Goal: Information Seeking & Learning: Learn about a topic

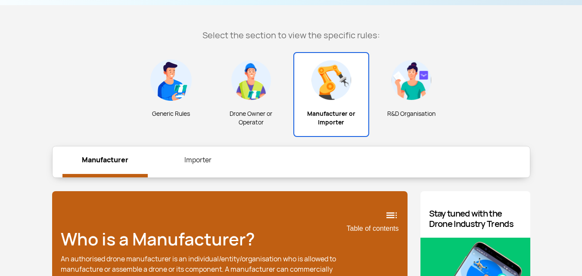
scroll to position [258, 0]
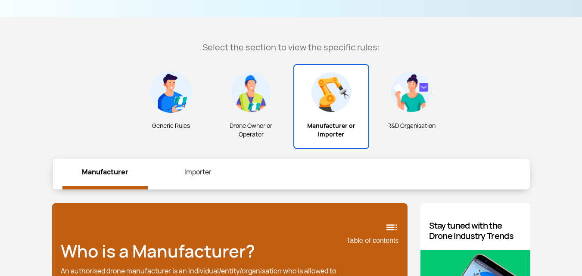
click at [255, 84] on img at bounding box center [250, 91] width 41 height 41
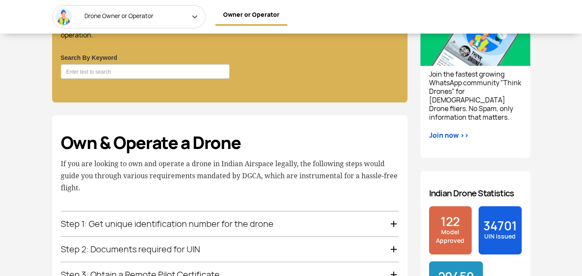
scroll to position [689, 0]
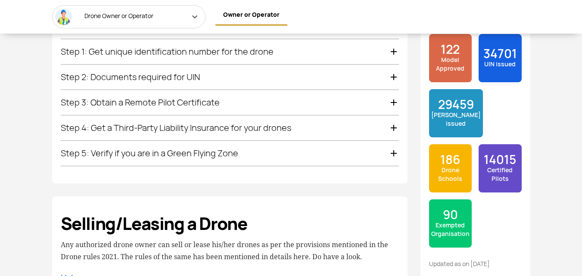
click at [242, 49] on div "Step 1: Get unique identification number for the drone" at bounding box center [230, 51] width 338 height 25
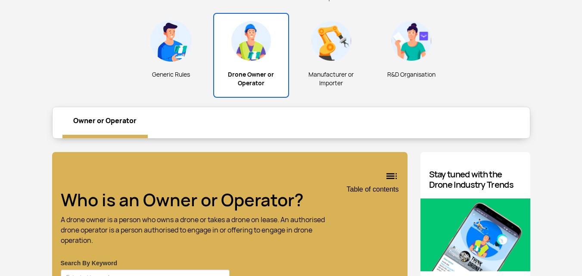
scroll to position [298, 0]
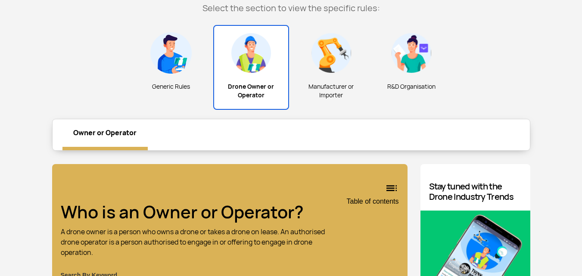
click at [193, 56] on div "Generic Rules" at bounding box center [171, 63] width 76 height 74
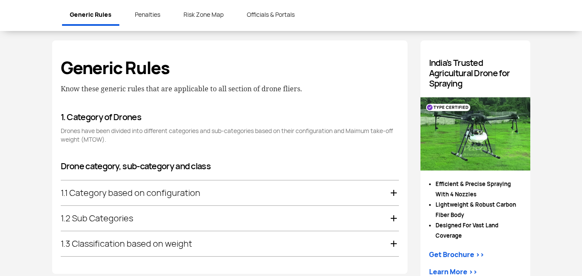
scroll to position [470, 0]
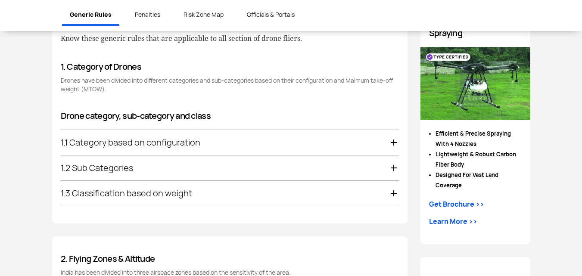
click at [194, 140] on div "1.1 Category based on configuration" at bounding box center [230, 142] width 338 height 25
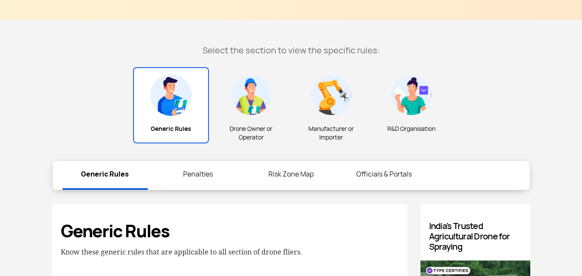
scroll to position [298, 0]
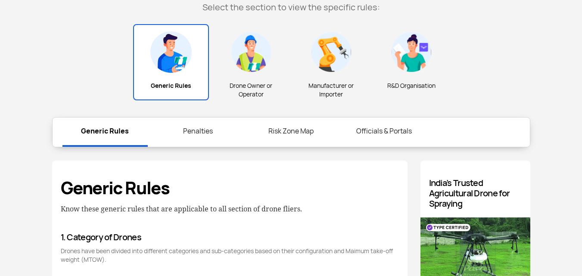
click at [323, 78] on div "Manufacturer or Importer" at bounding box center [331, 66] width 76 height 83
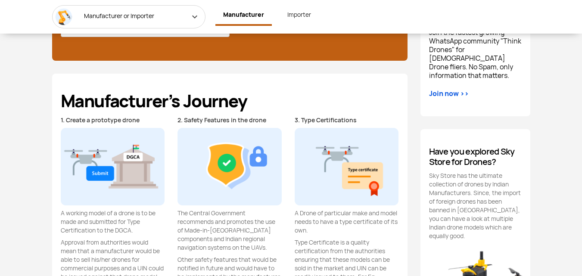
scroll to position [557, 0]
